Goal: Transaction & Acquisition: Purchase product/service

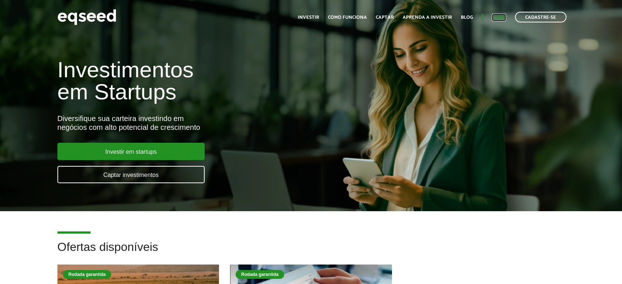
click at [497, 20] on link "Login" at bounding box center [498, 17] width 14 height 5
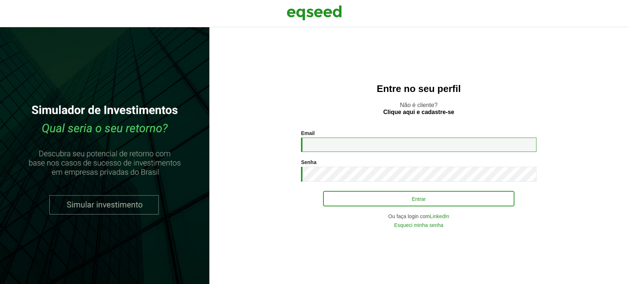
type input "**********"
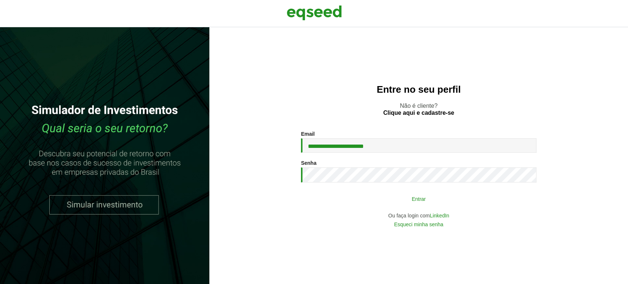
click at [368, 199] on button "Entrar" at bounding box center [418, 199] width 191 height 14
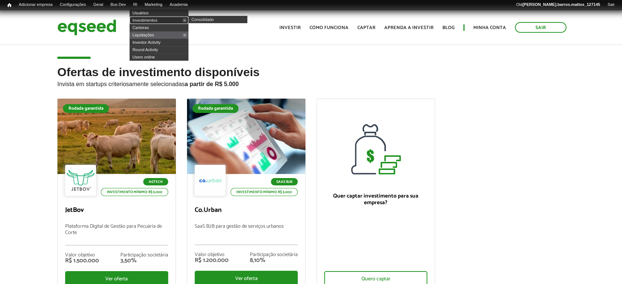
click at [147, 19] on link "Investimentos" at bounding box center [158, 20] width 59 height 7
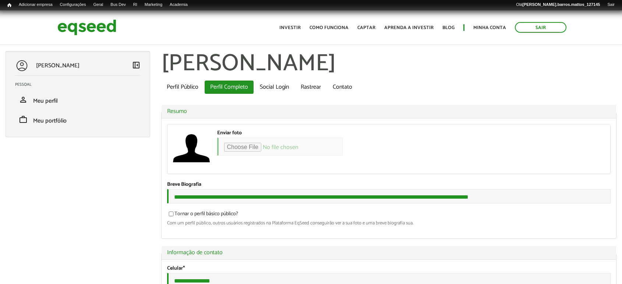
type input "**********"
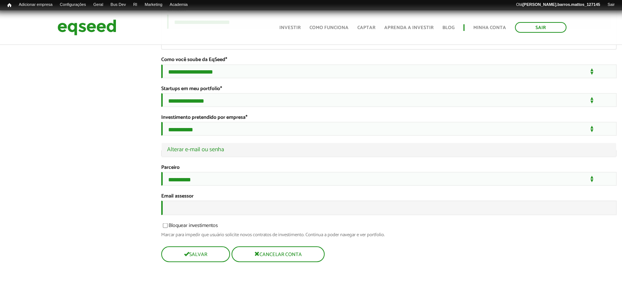
scroll to position [1407, 0]
click at [301, 207] on input "Email assessor" at bounding box center [388, 207] width 455 height 14
type input "**********"
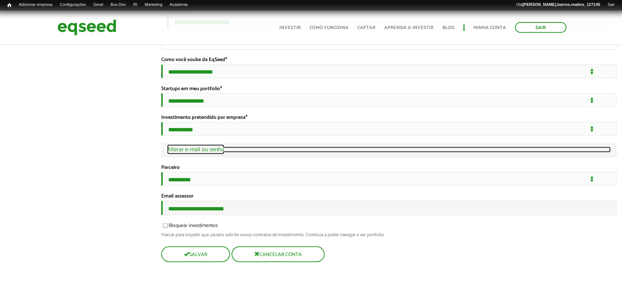
click at [212, 146] on link "Ocultar Alterar e-mail ou senha" at bounding box center [389, 149] width 444 height 6
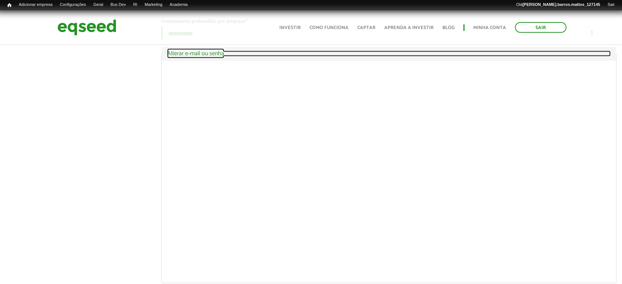
scroll to position [1504, 0]
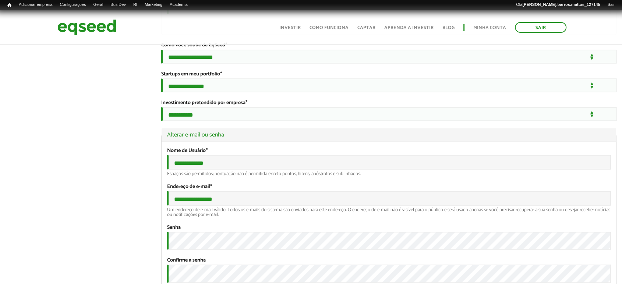
scroll to position [1324, 0]
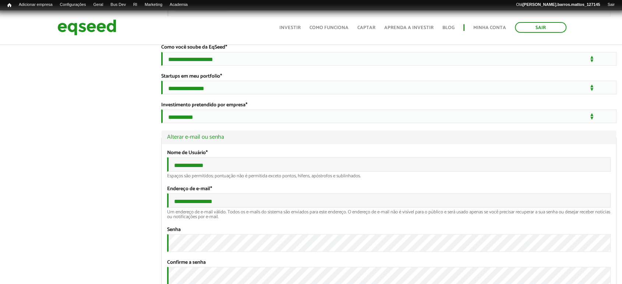
drag, startPoint x: 261, startPoint y: 83, endPoint x: 143, endPoint y: 88, distance: 118.9
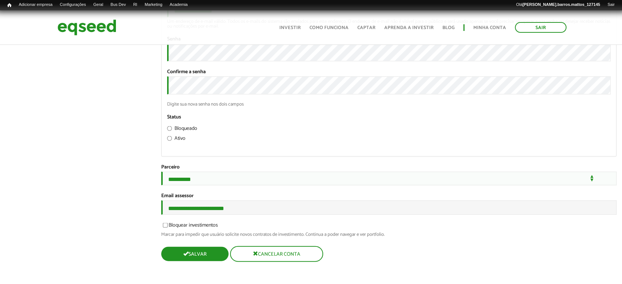
click at [200, 257] on button "Salvar" at bounding box center [194, 254] width 67 height 14
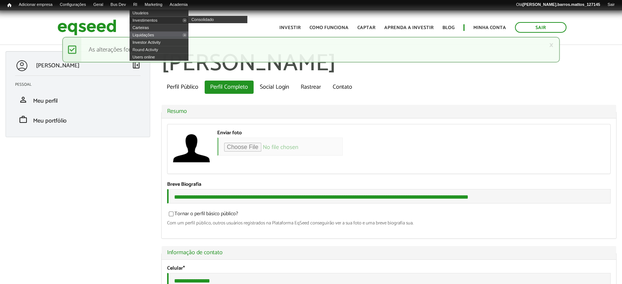
type input "**********"
click at [146, 19] on link "Investimentos" at bounding box center [158, 20] width 59 height 7
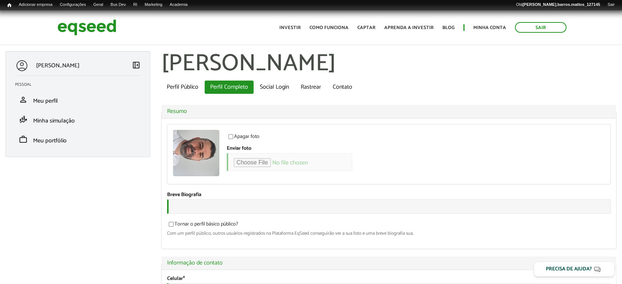
type input "**********"
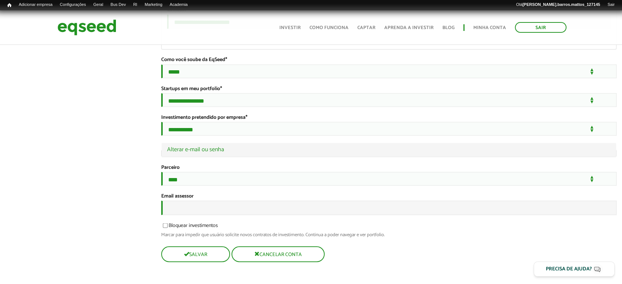
scroll to position [1394, 0]
click at [308, 215] on input "Email assessor" at bounding box center [388, 207] width 455 height 14
type input "**********"
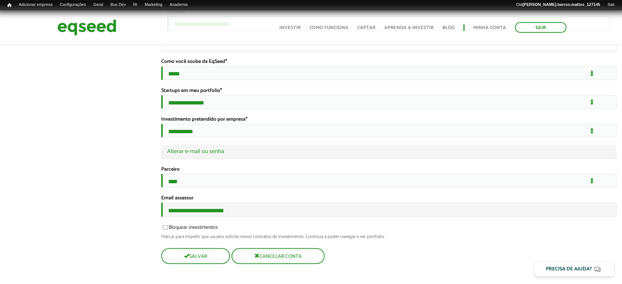
drag, startPoint x: 250, startPoint y: 97, endPoint x: 115, endPoint y: 103, distance: 134.3
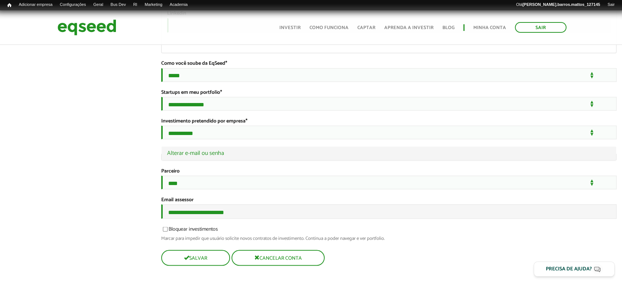
scroll to position [1418, 0]
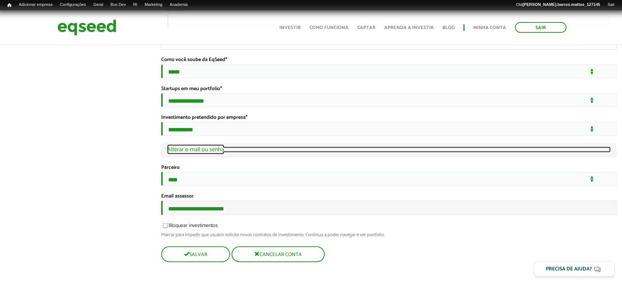
click at [206, 146] on link "Ocultar Alterar e-mail ou senha" at bounding box center [389, 149] width 444 height 6
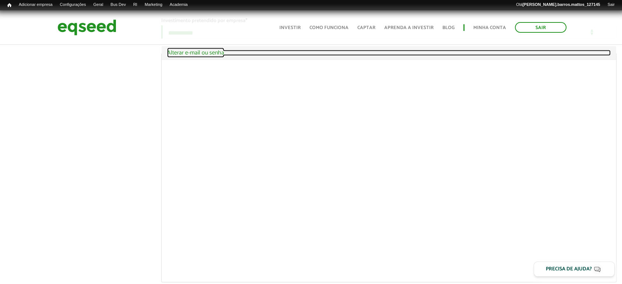
scroll to position [1515, 0]
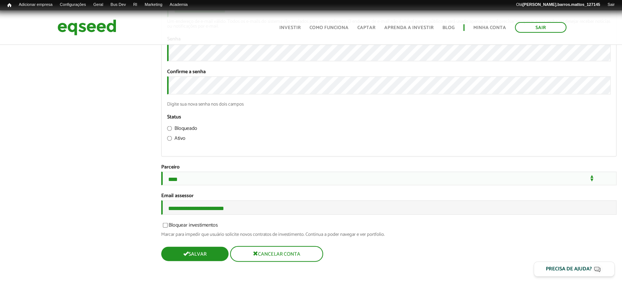
click at [194, 253] on button "Salvar" at bounding box center [194, 254] width 67 height 14
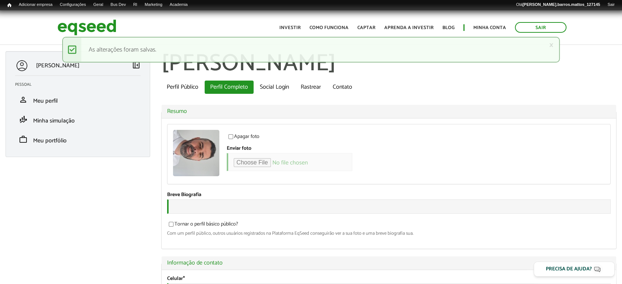
type input "**********"
click at [105, 29] on img at bounding box center [86, 27] width 59 height 19
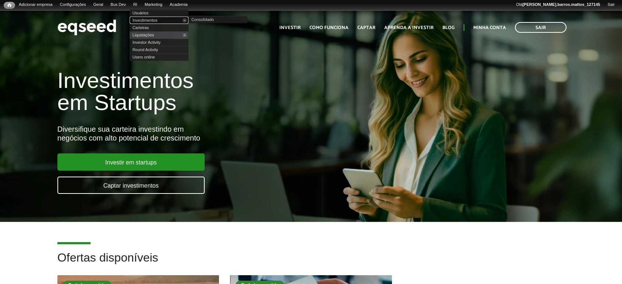
click at [149, 19] on link "Investimentos" at bounding box center [158, 20] width 59 height 7
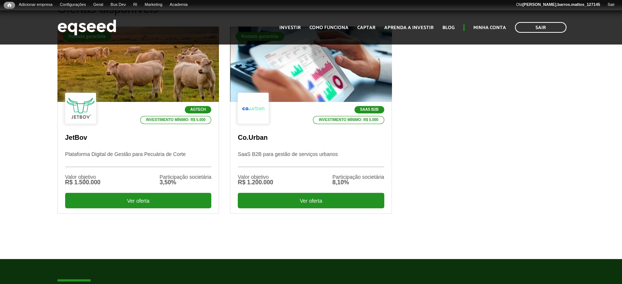
scroll to position [272, 0]
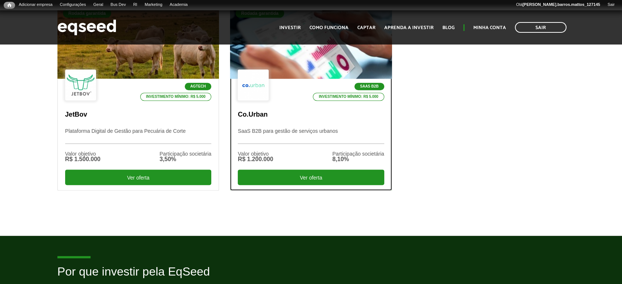
click at [300, 135] on p "SaaS B2B para gestão de serviços urbanos" at bounding box center [311, 136] width 146 height 16
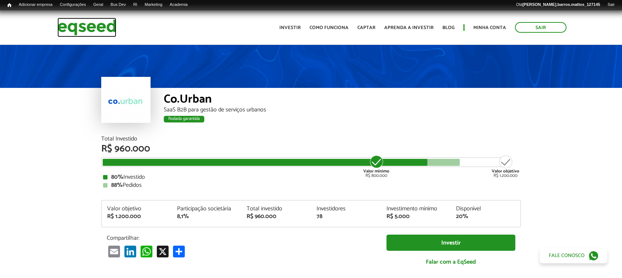
click at [105, 28] on img at bounding box center [86, 27] width 59 height 19
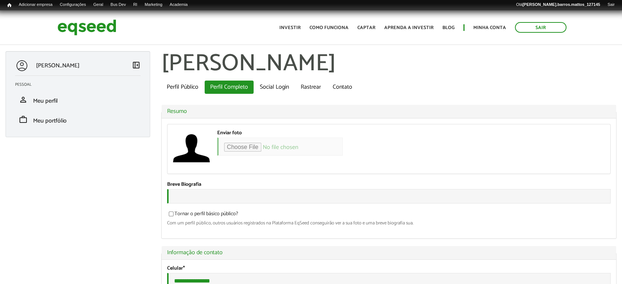
type input "**********"
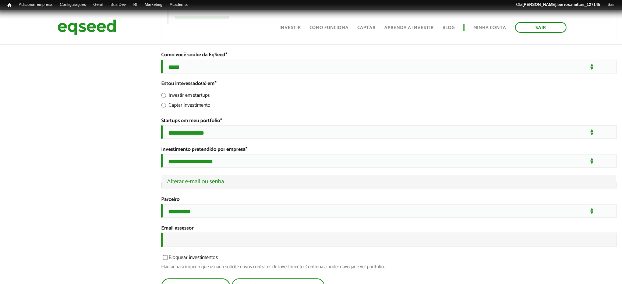
scroll to position [1323, 0]
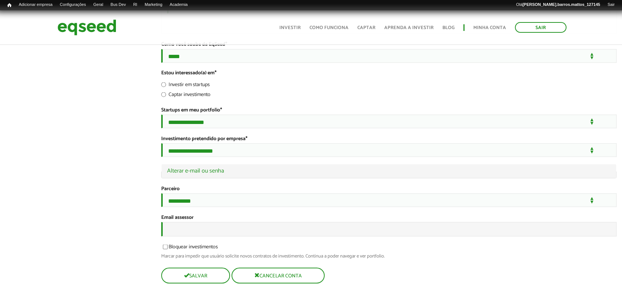
drag, startPoint x: 627, startPoint y: 43, endPoint x: 608, endPoint y: 250, distance: 207.2
drag, startPoint x: 252, startPoint y: 84, endPoint x: 129, endPoint y: 82, distance: 122.1
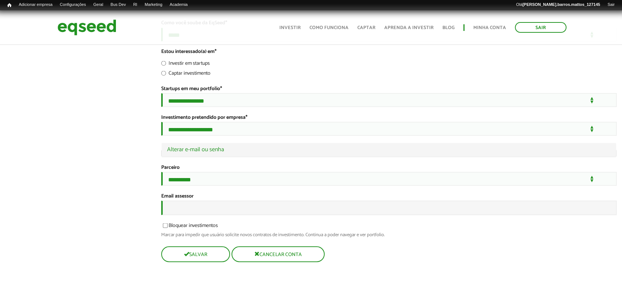
scroll to position [1444, 0]
click at [214, 212] on input "Email assessor" at bounding box center [388, 207] width 455 height 14
type input "**********"
click at [209, 143] on legend "Ocultar Alterar e-mail ou senha" at bounding box center [388, 150] width 455 height 14
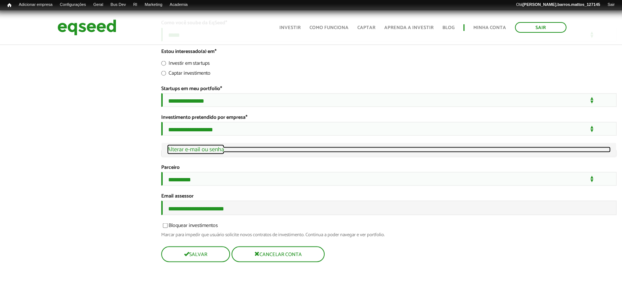
click at [209, 146] on link "Ocultar Alterar e-mail ou senha" at bounding box center [389, 149] width 444 height 6
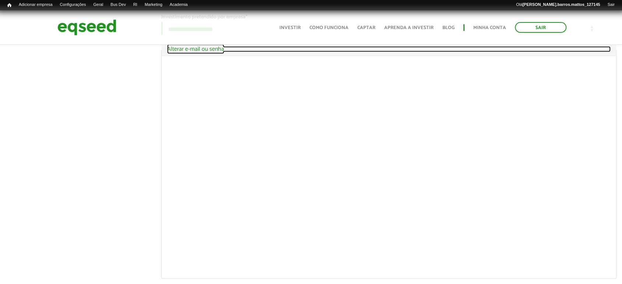
scroll to position [1541, 0]
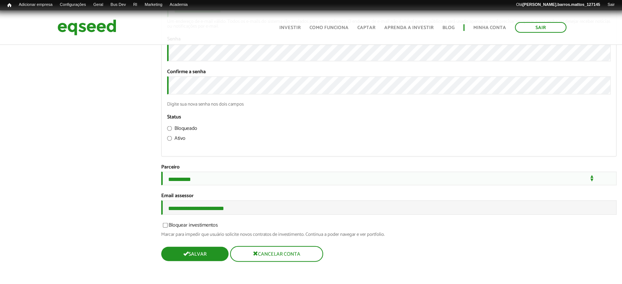
click at [191, 254] on button "Salvar" at bounding box center [194, 254] width 67 height 14
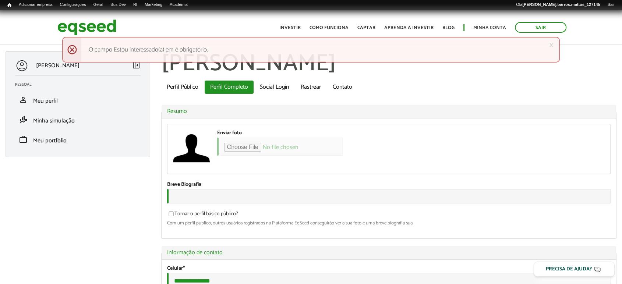
type input "**********"
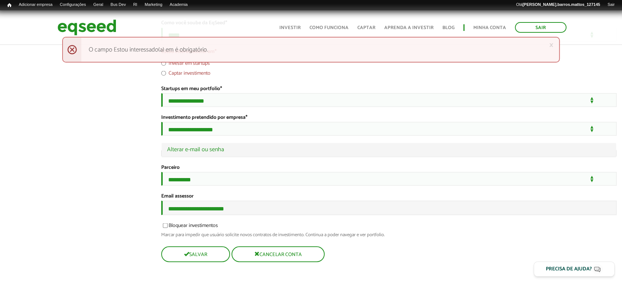
scroll to position [1384, 0]
click at [206, 68] on label "Investir em startups" at bounding box center [185, 64] width 49 height 7
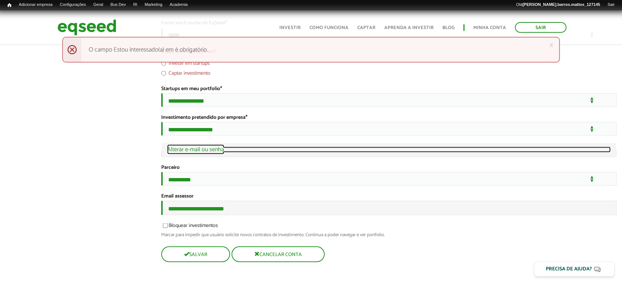
click at [218, 152] on link "Ocultar Alterar e-mail ou senha" at bounding box center [389, 149] width 444 height 6
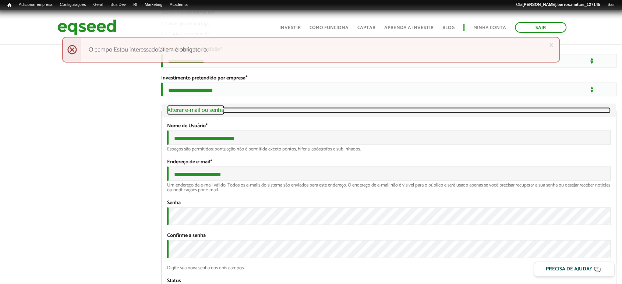
scroll to position [1541, 0]
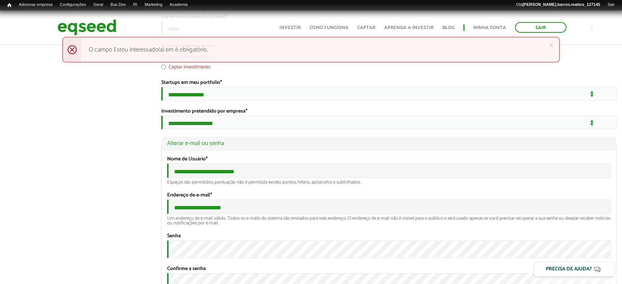
scroll to position [1294, 0]
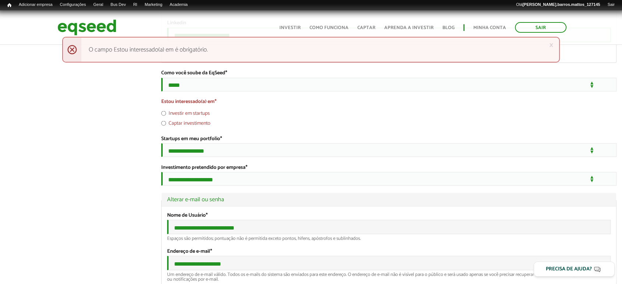
drag, startPoint x: 245, startPoint y: 113, endPoint x: 81, endPoint y: 113, distance: 164.4
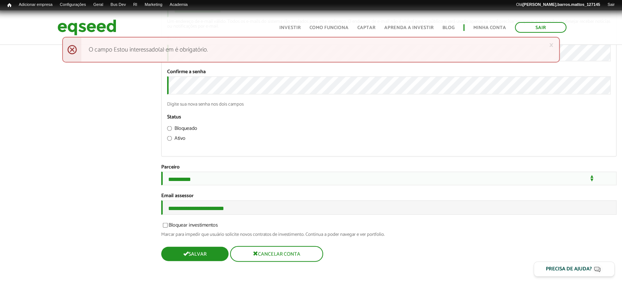
click at [218, 258] on button "Salvar" at bounding box center [194, 254] width 67 height 14
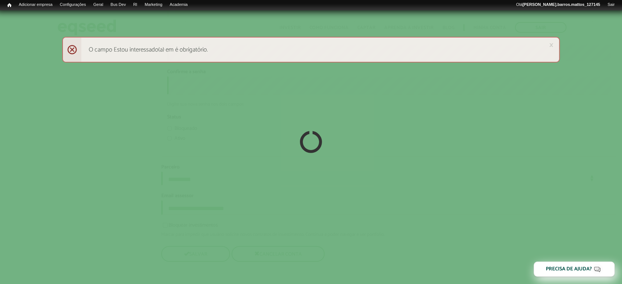
click at [61, 170] on div at bounding box center [311, 142] width 622 height 284
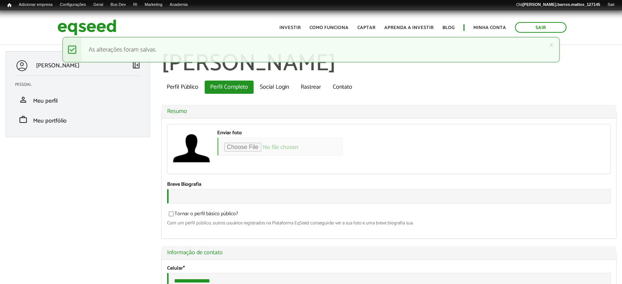
type input "**********"
click at [100, 20] on img at bounding box center [86, 27] width 59 height 19
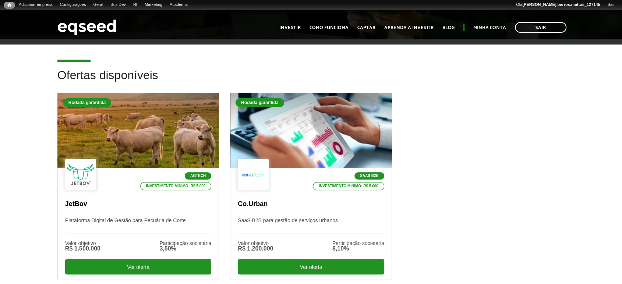
scroll to position [191, 0]
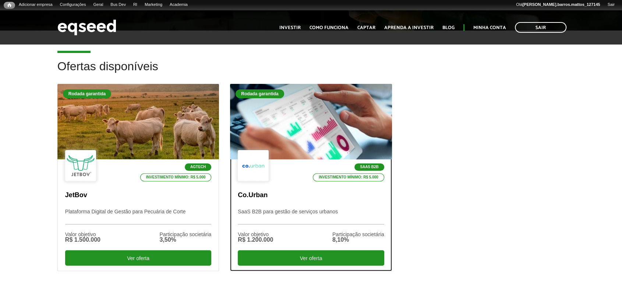
click at [276, 157] on div "SaaS B2B Investimento mínimo: R$ 5.000" at bounding box center [311, 166] width 146 height 32
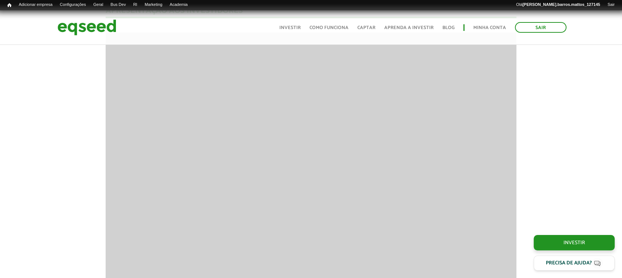
scroll to position [735, 0]
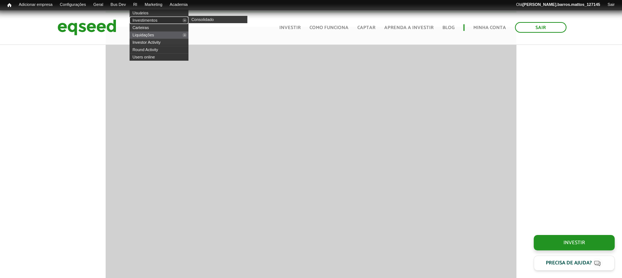
click at [143, 18] on link "Investimentos" at bounding box center [158, 20] width 59 height 7
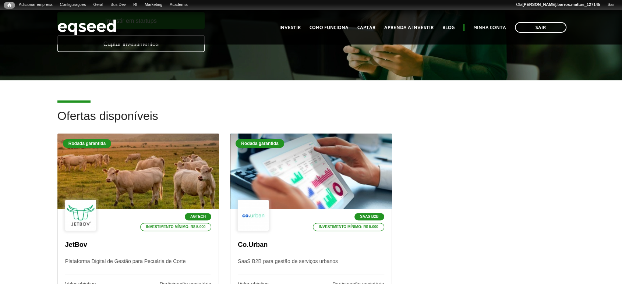
scroll to position [147, 0]
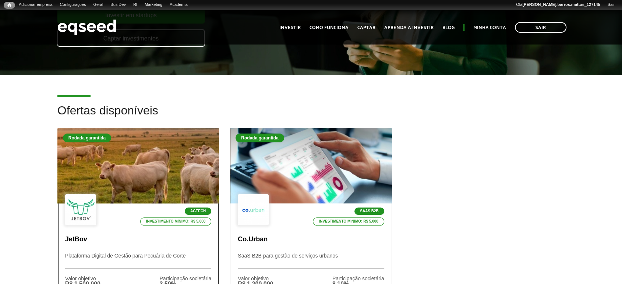
click at [195, 155] on div at bounding box center [138, 166] width 194 height 90
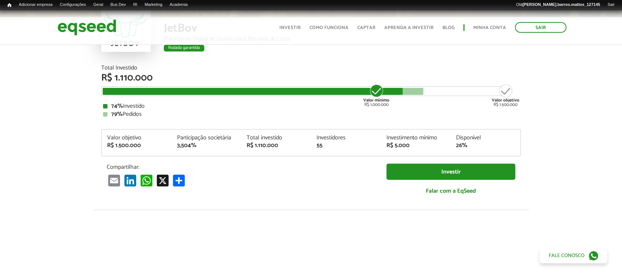
scroll to position [43, 0]
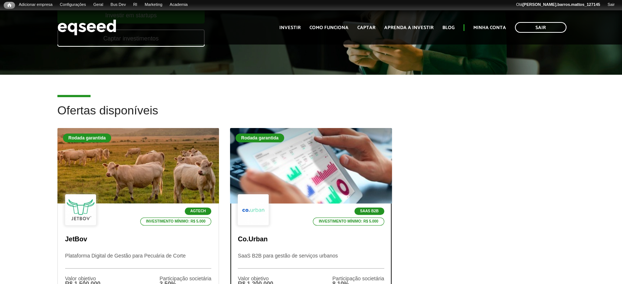
click at [334, 186] on div at bounding box center [311, 166] width 194 height 90
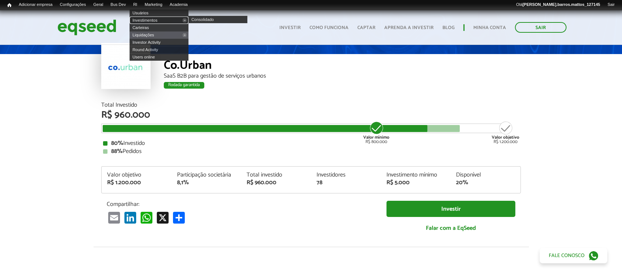
click at [144, 17] on link "Investimentos" at bounding box center [158, 20] width 59 height 7
